Goal: Task Accomplishment & Management: Manage account settings

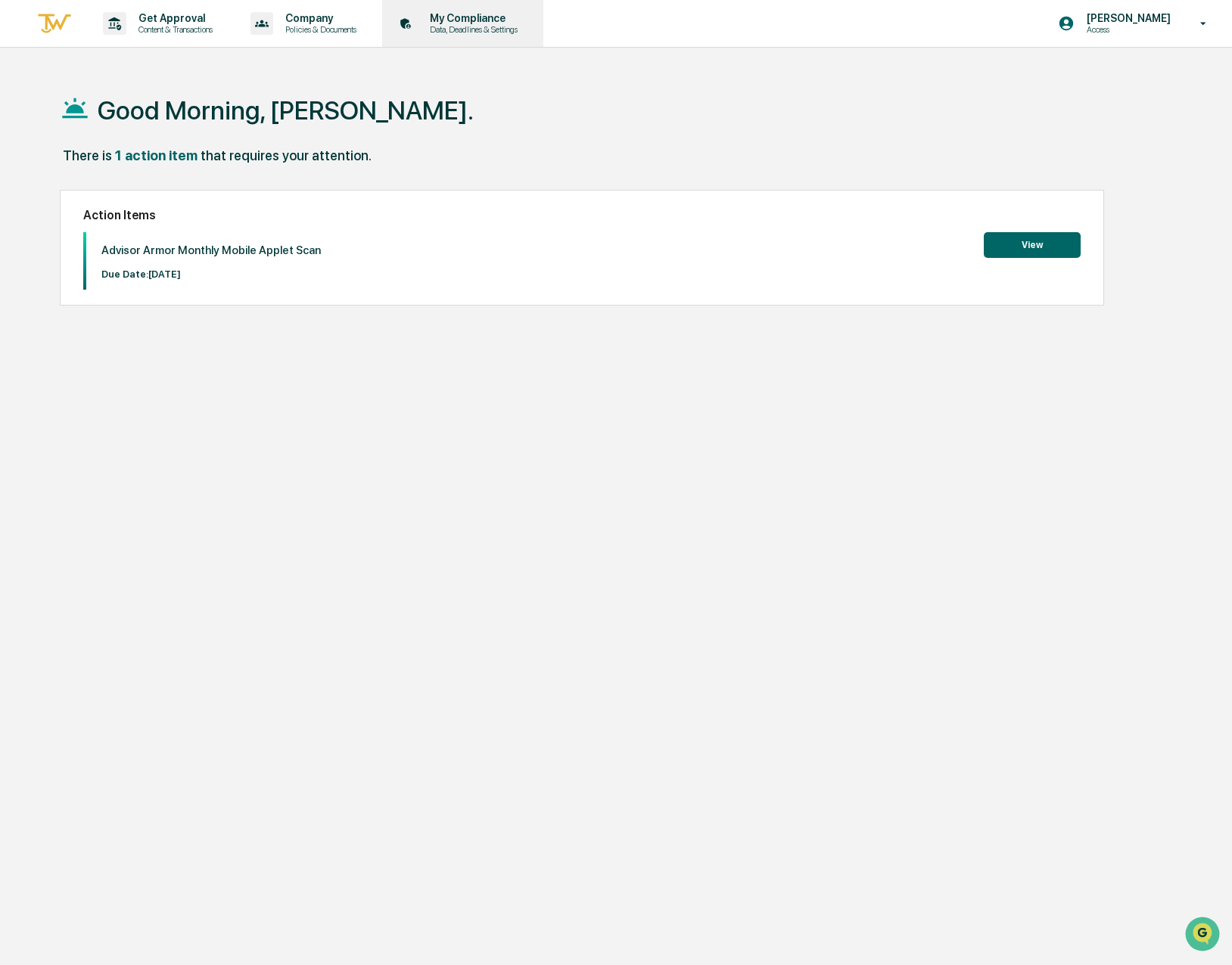
click at [488, 13] on p "My Compliance" at bounding box center [471, 18] width 107 height 12
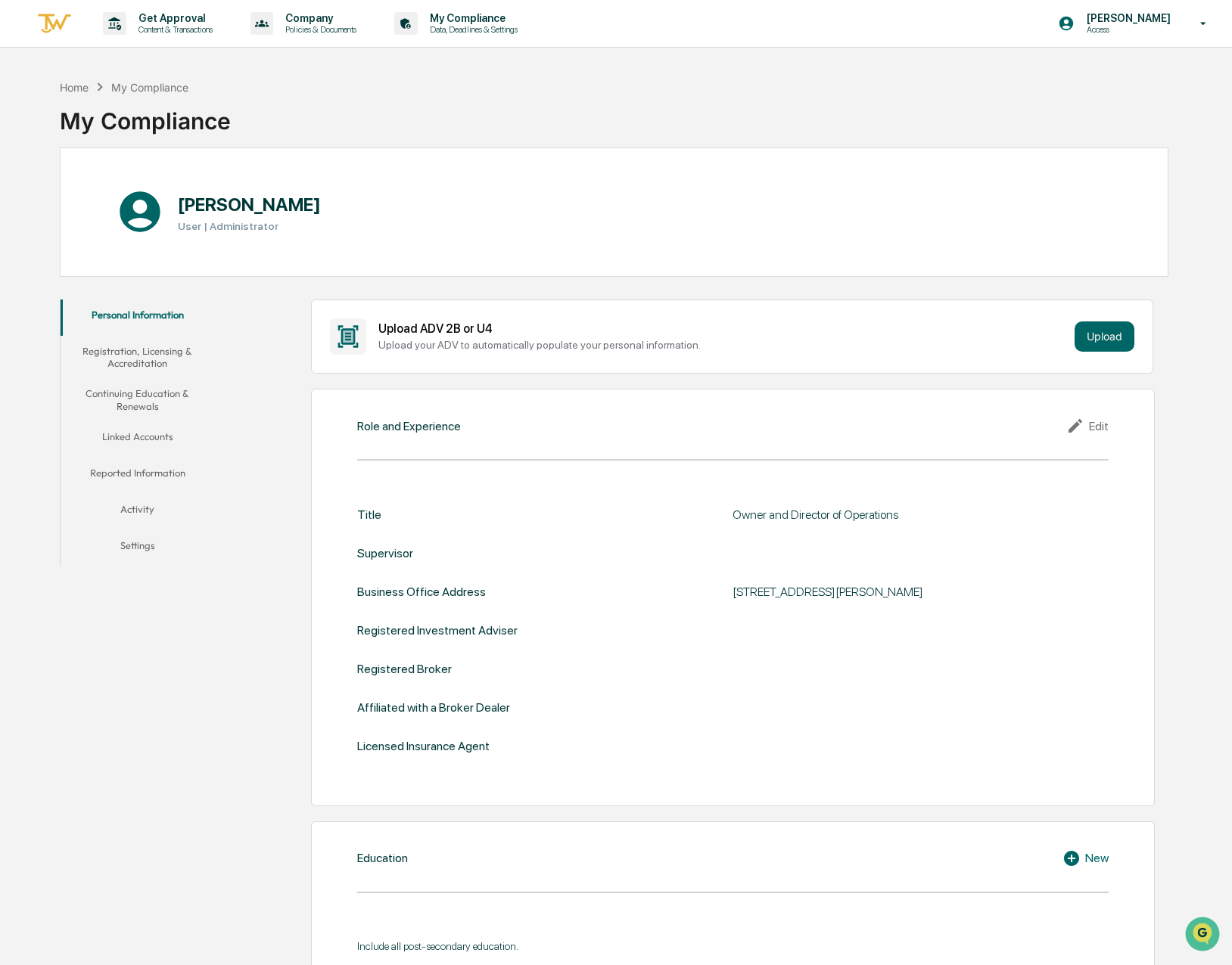
click at [129, 438] on button "Linked Accounts" at bounding box center [138, 439] width 155 height 37
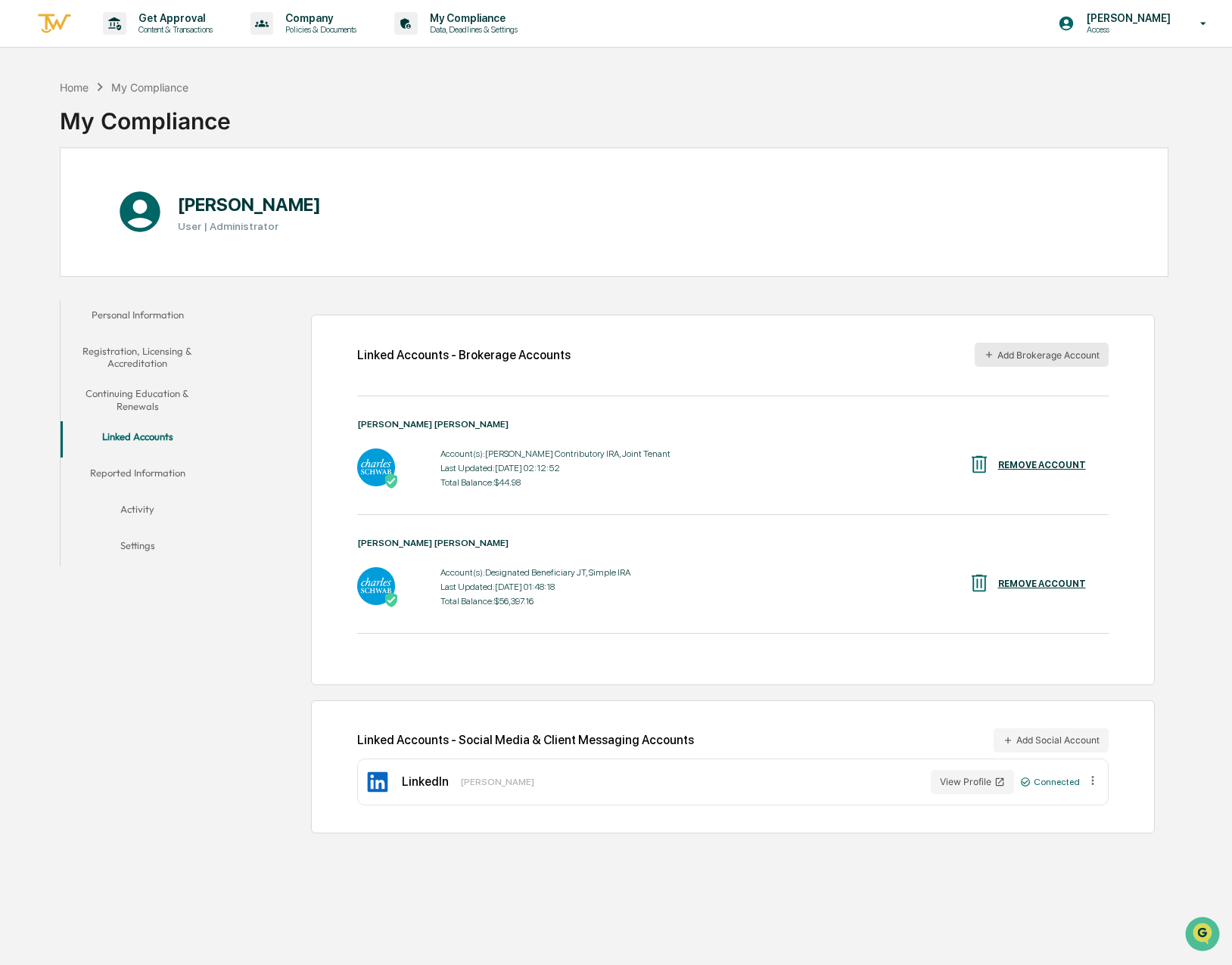
click at [1063, 352] on button "Add Brokerage Account" at bounding box center [1041, 354] width 134 height 24
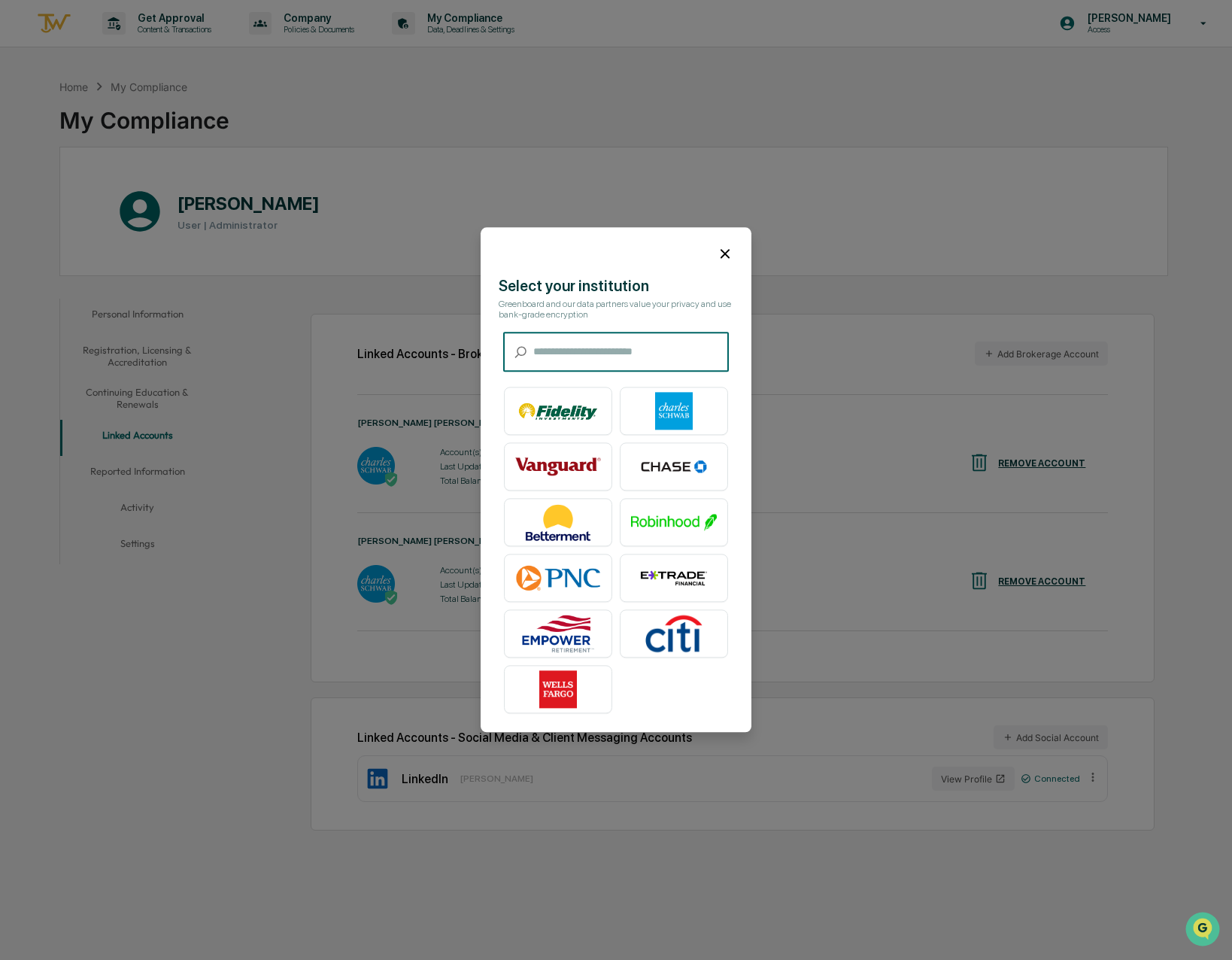
click at [724, 252] on icon at bounding box center [725, 253] width 9 height 9
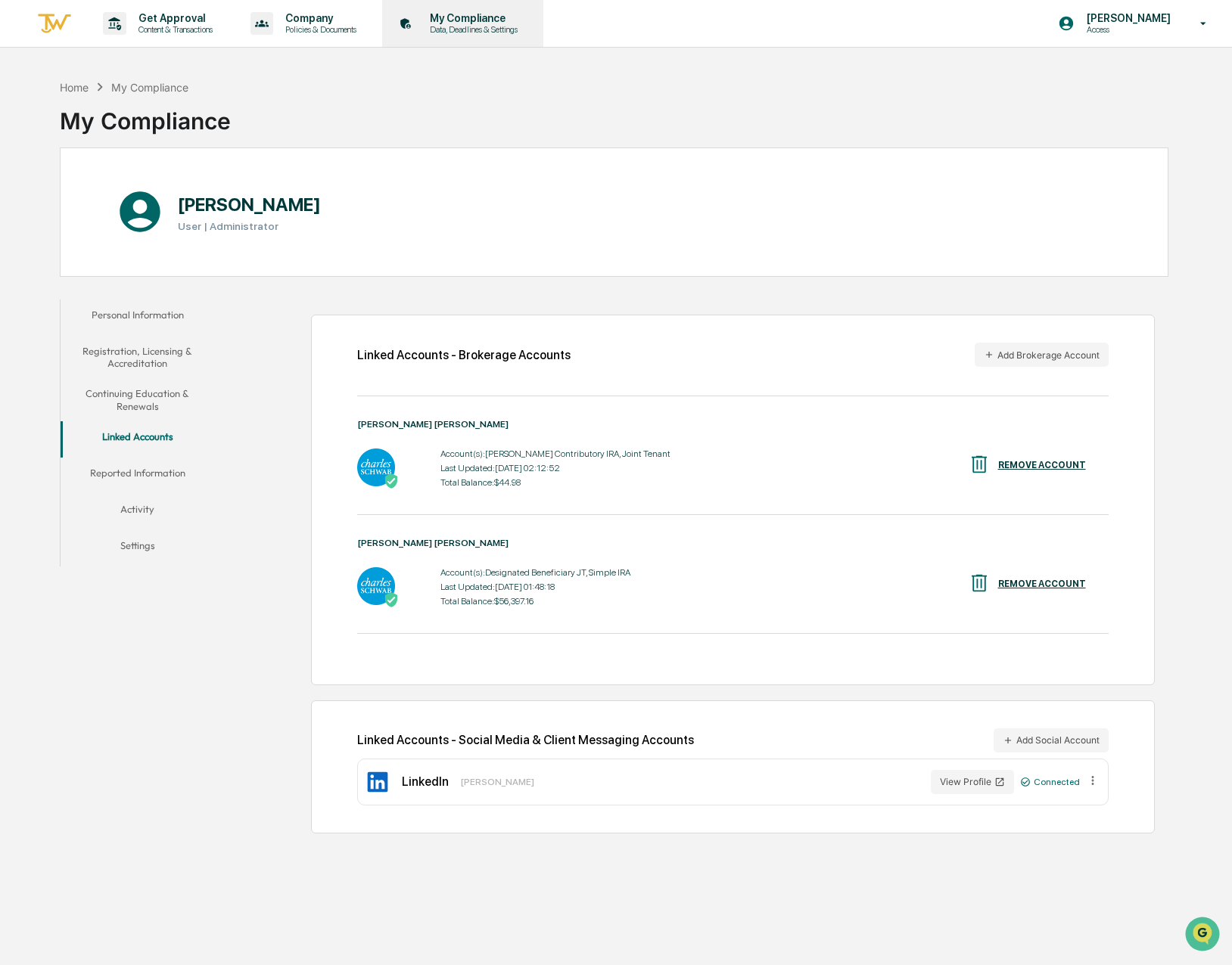
click at [478, 18] on p "My Compliance" at bounding box center [471, 18] width 107 height 12
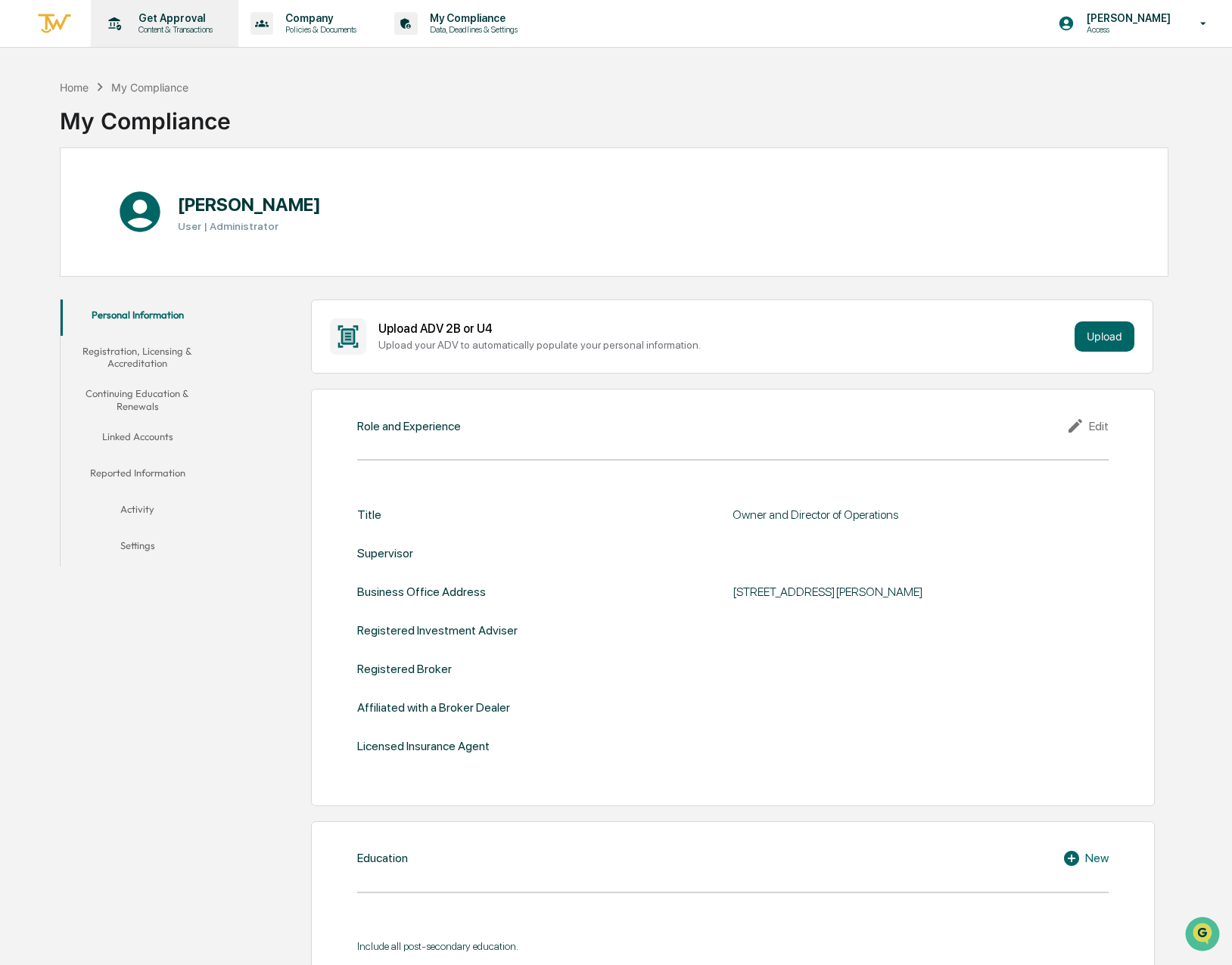
click at [179, 29] on p "Content & Transactions" at bounding box center [173, 29] width 94 height 11
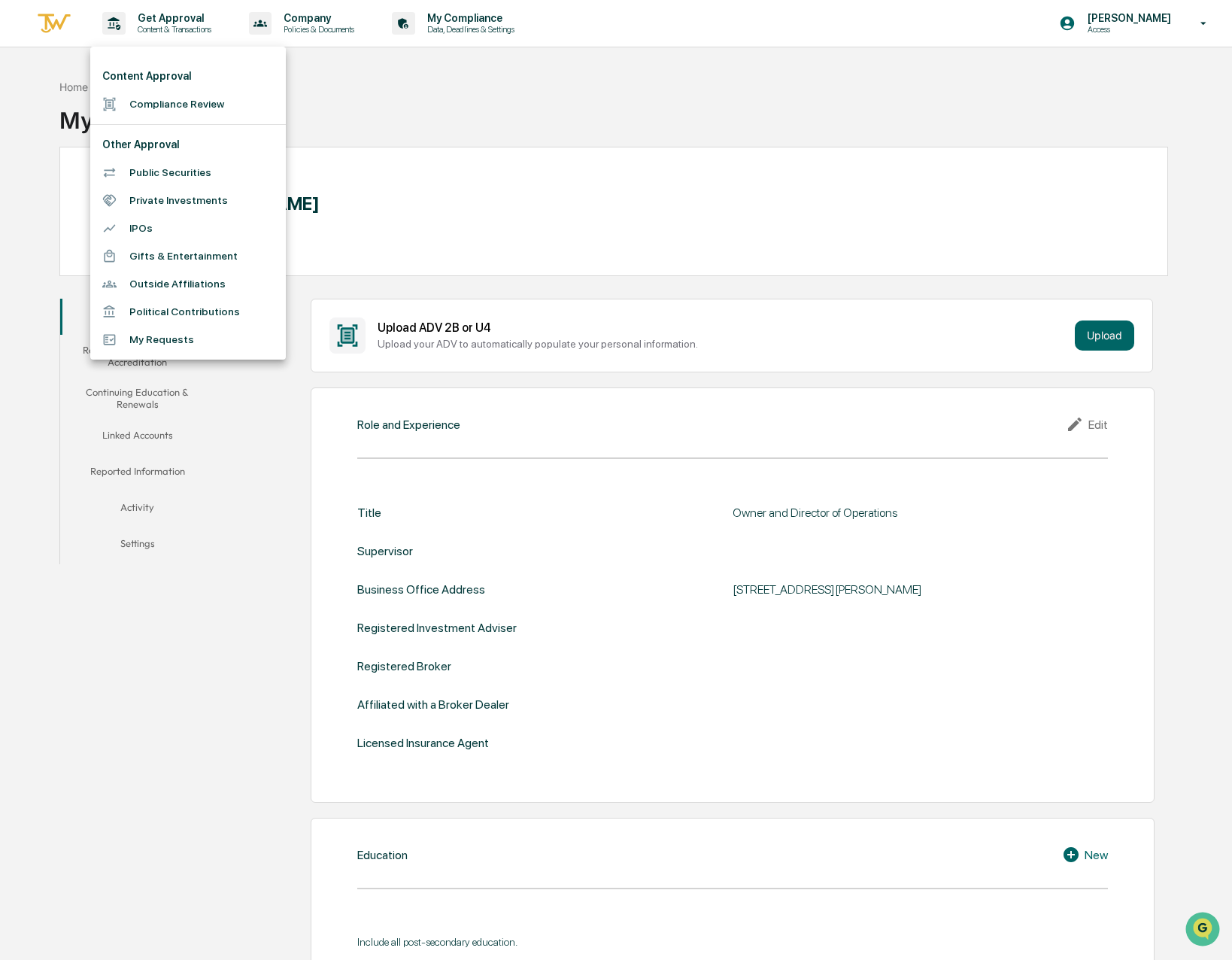
click at [622, 101] on div at bounding box center [616, 480] width 1232 height 960
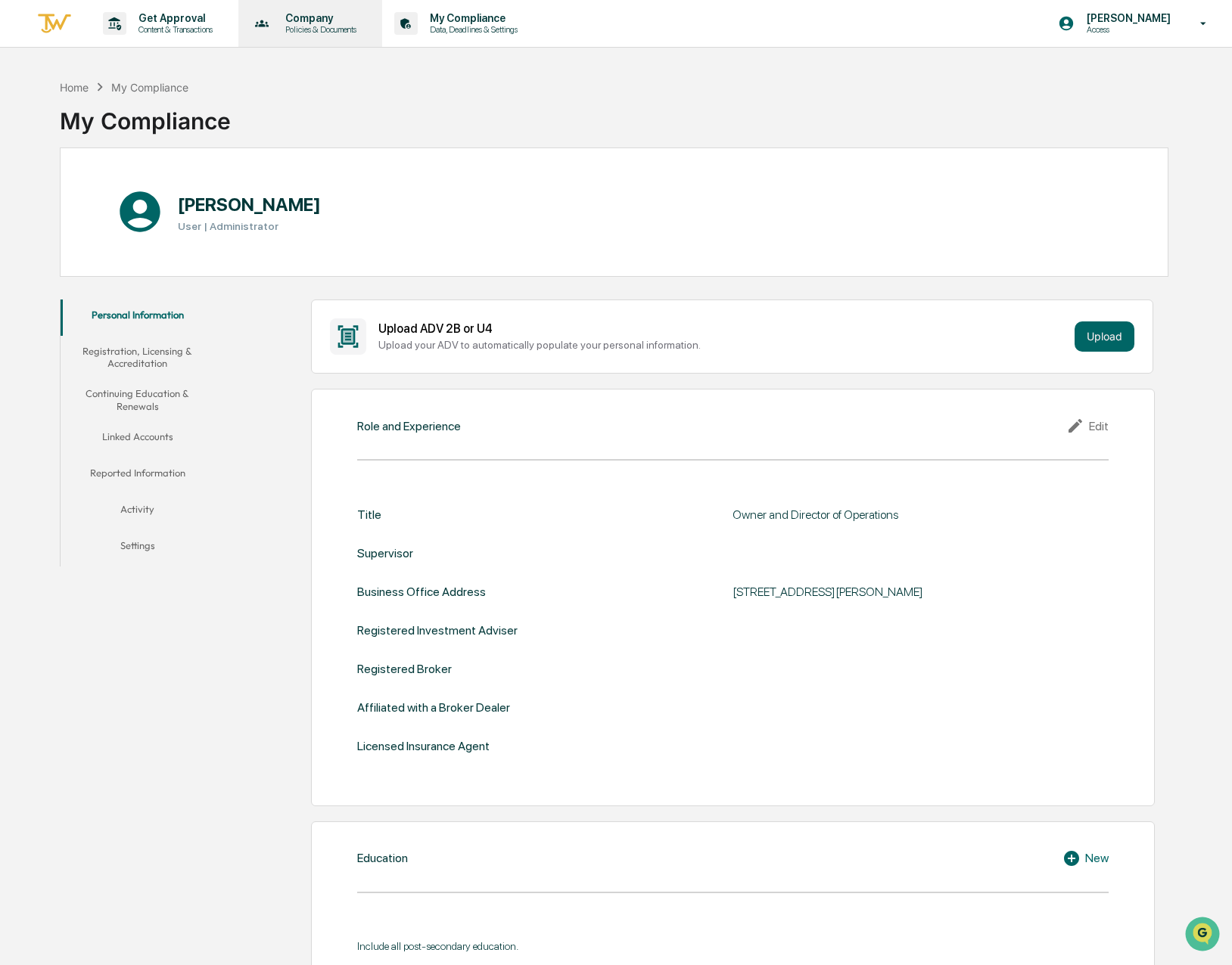
click at [336, 18] on p "Company" at bounding box center [318, 18] width 91 height 12
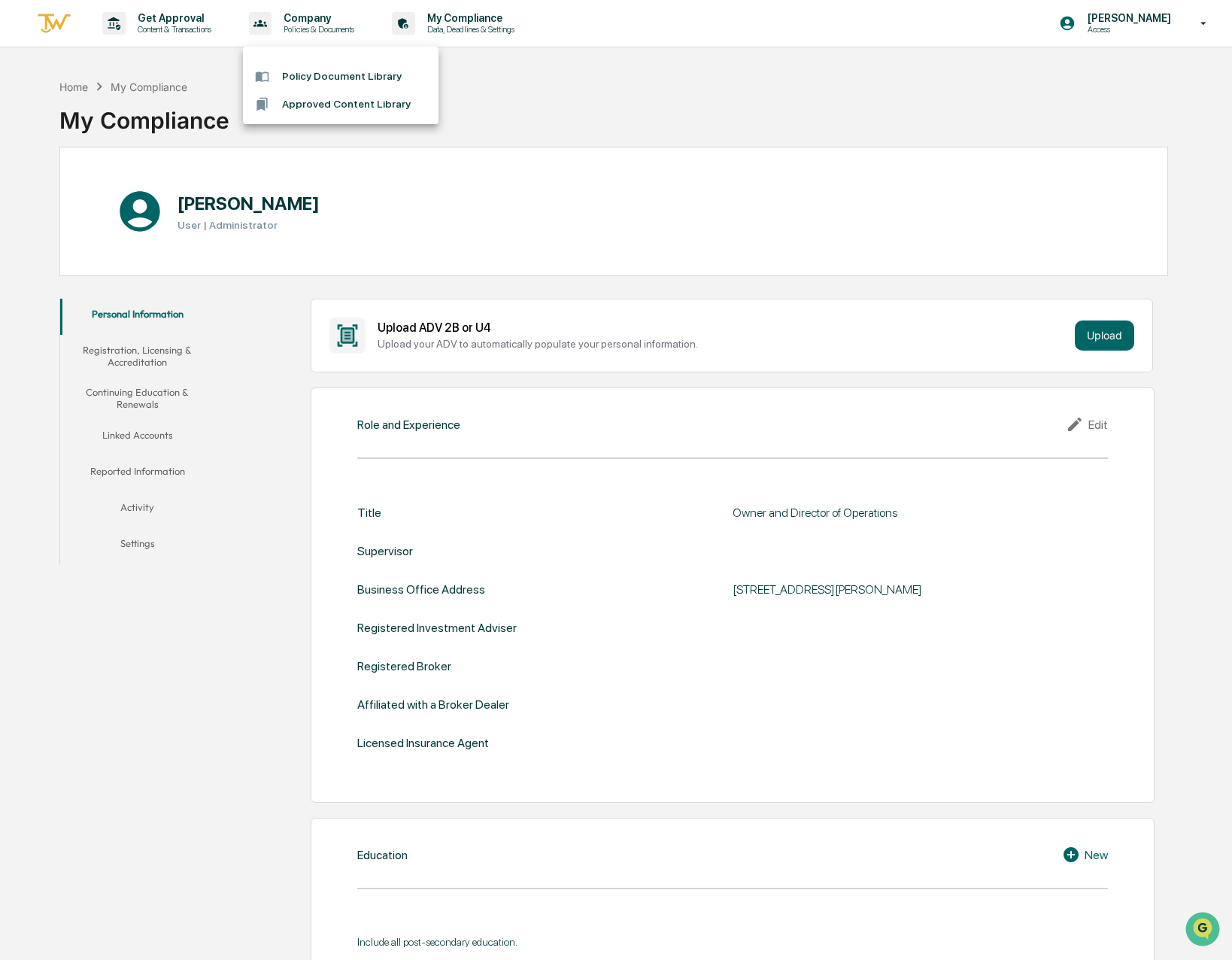
click at [462, 27] on div at bounding box center [616, 480] width 1232 height 960
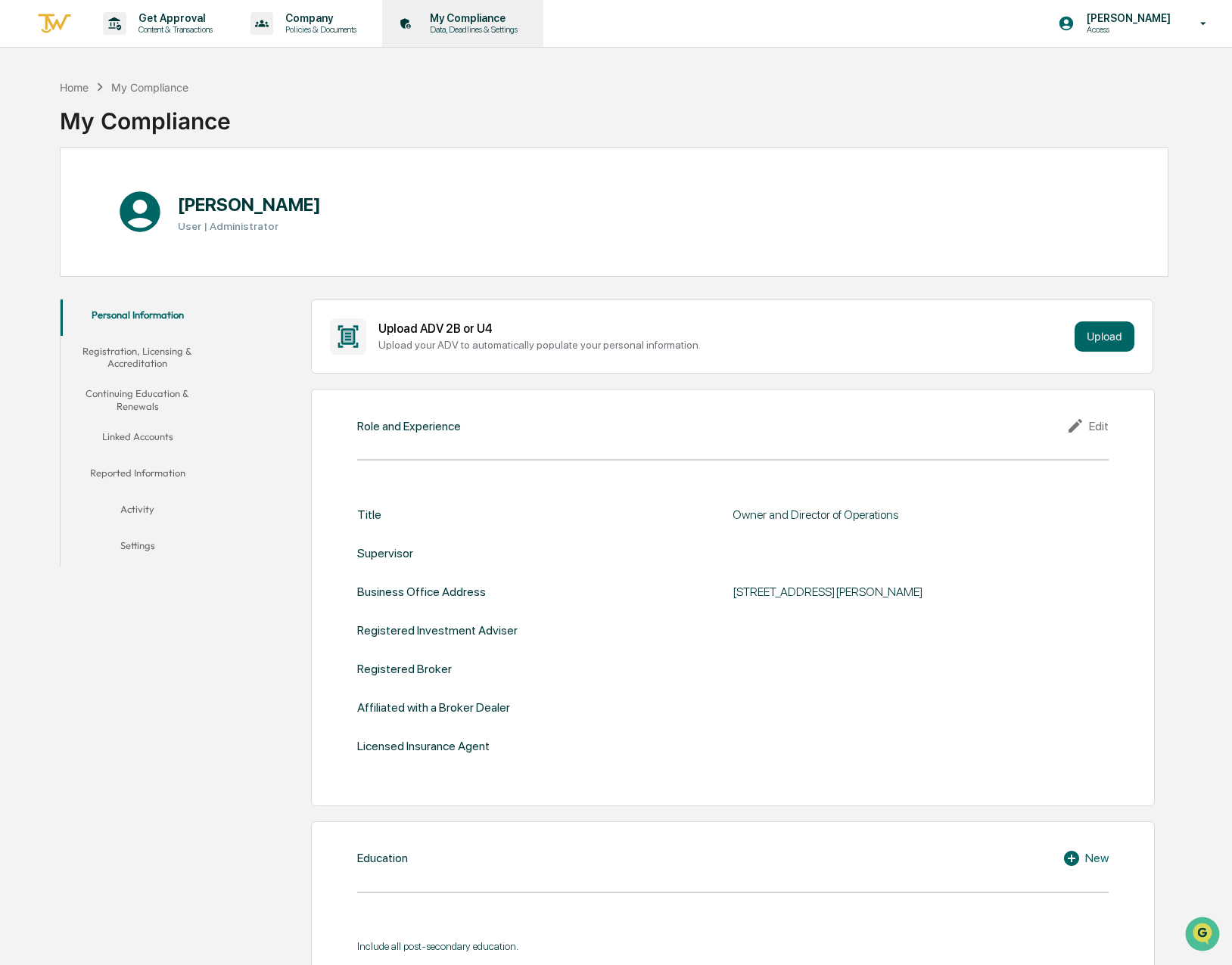
click at [480, 21] on p "My Compliance" at bounding box center [471, 18] width 107 height 12
